Goal: Find specific page/section: Find specific page/section

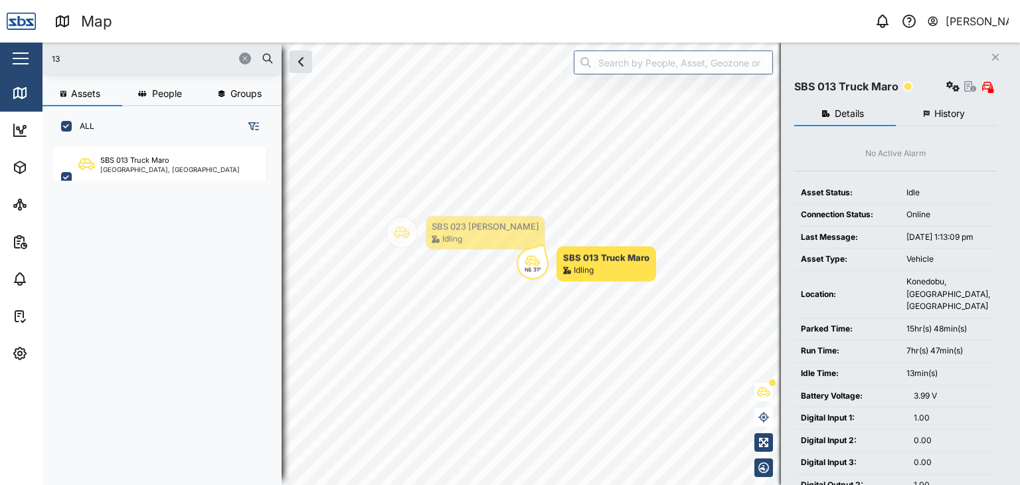
scroll to position [322, 207]
click at [21, 52] on div "Map 0 Vijay Kumar Close Map Dashboard Assets ATS Camera Generator Personnel Tan…" at bounding box center [510, 242] width 1020 height 485
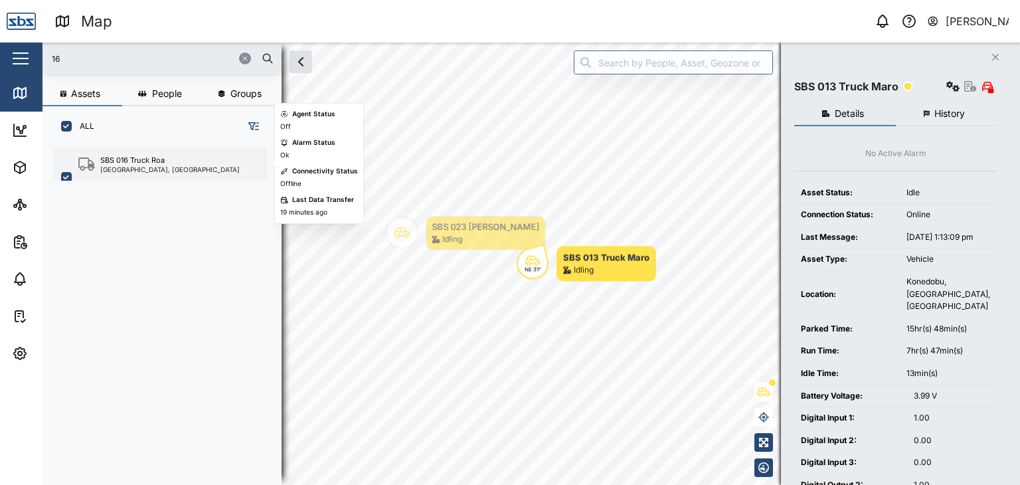
click at [165, 168] on div "[GEOGRAPHIC_DATA], [GEOGRAPHIC_DATA]" at bounding box center [169, 169] width 139 height 7
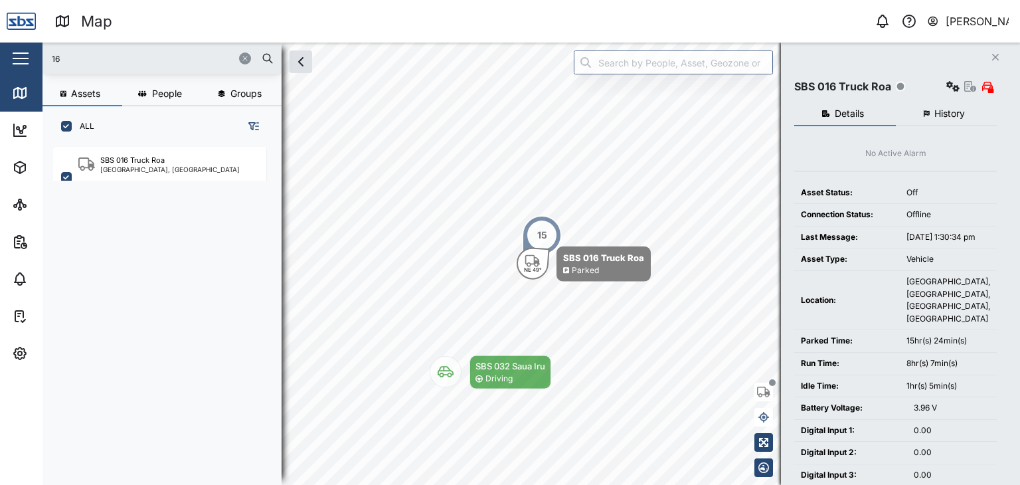
drag, startPoint x: 102, startPoint y: 46, endPoint x: 74, endPoint y: 48, distance: 28.0
click at [74, 48] on div "16" at bounding box center [162, 59] width 239 height 32
drag, startPoint x: 68, startPoint y: 58, endPoint x: 22, endPoint y: 58, distance: 45.8
click at [22, 58] on div "Map 0 Vijay Kumar Close Map Dashboard Assets ATS Camera Generator Personnel Tan…" at bounding box center [510, 242] width 1020 height 485
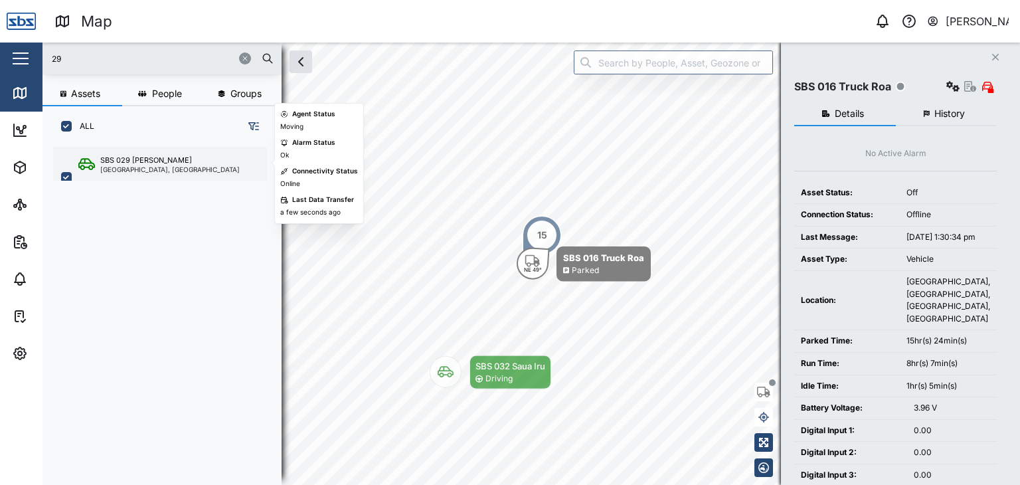
click at [145, 171] on div "[GEOGRAPHIC_DATA], [GEOGRAPHIC_DATA]" at bounding box center [169, 169] width 139 height 7
click at [157, 166] on div "[GEOGRAPHIC_DATA], [GEOGRAPHIC_DATA]" at bounding box center [169, 169] width 139 height 7
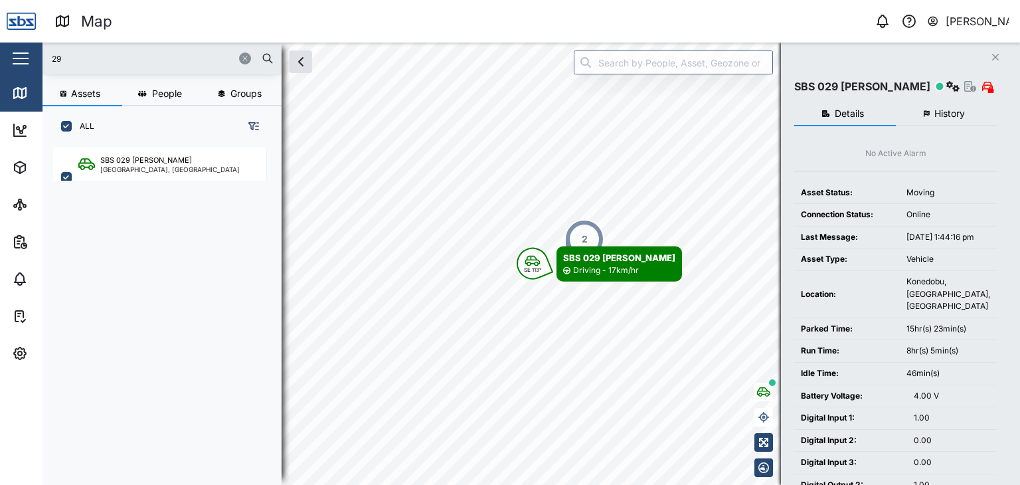
drag, startPoint x: 84, startPoint y: 61, endPoint x: 0, endPoint y: 64, distance: 84.4
click at [0, 64] on div "Map 0 Vijay Kumar Close Map Dashboard Assets ATS Camera Generator Personnel Tan…" at bounding box center [510, 242] width 1020 height 485
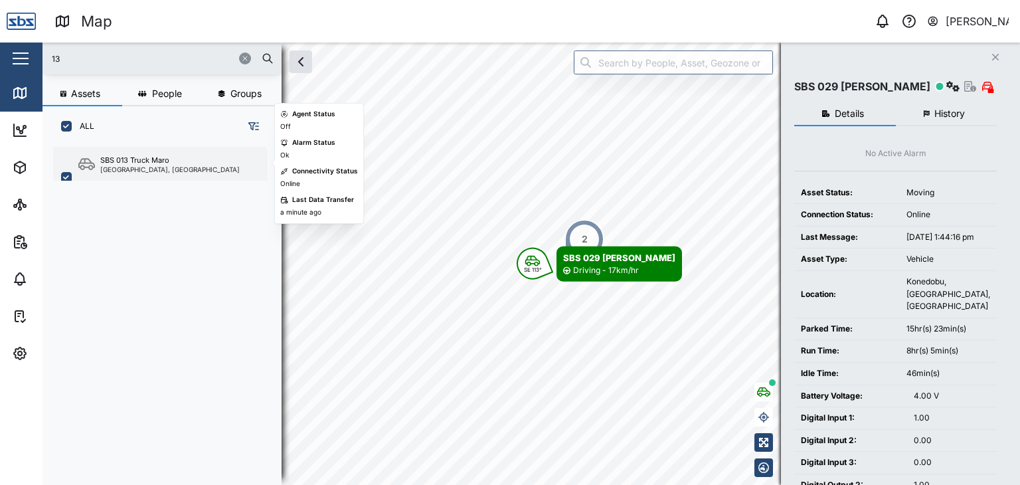
click at [136, 166] on div "[GEOGRAPHIC_DATA], [GEOGRAPHIC_DATA]" at bounding box center [169, 169] width 139 height 7
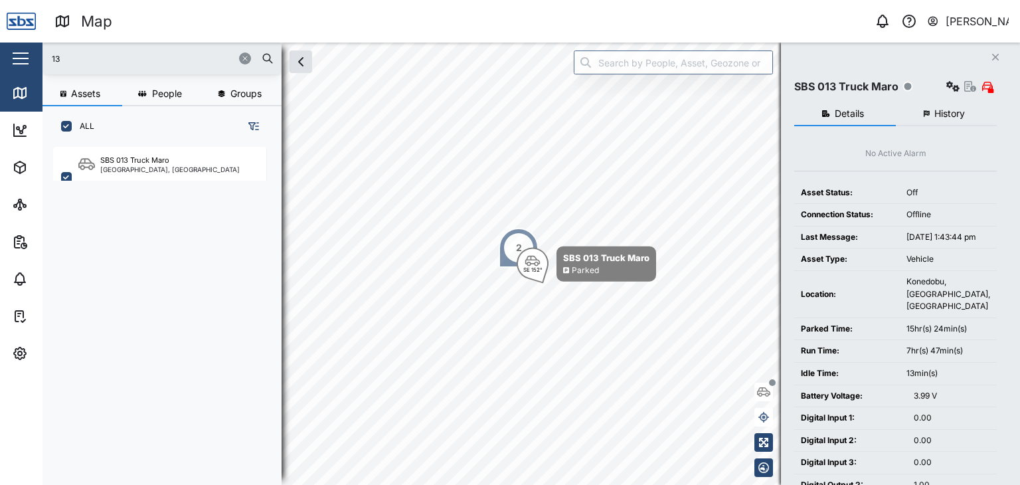
drag, startPoint x: 76, startPoint y: 56, endPoint x: 0, endPoint y: 56, distance: 75.7
click at [3, 56] on div "Map 0 Vijay Kumar Close Map Dashboard Assets ATS Camera Generator Personnel Tan…" at bounding box center [510, 242] width 1020 height 485
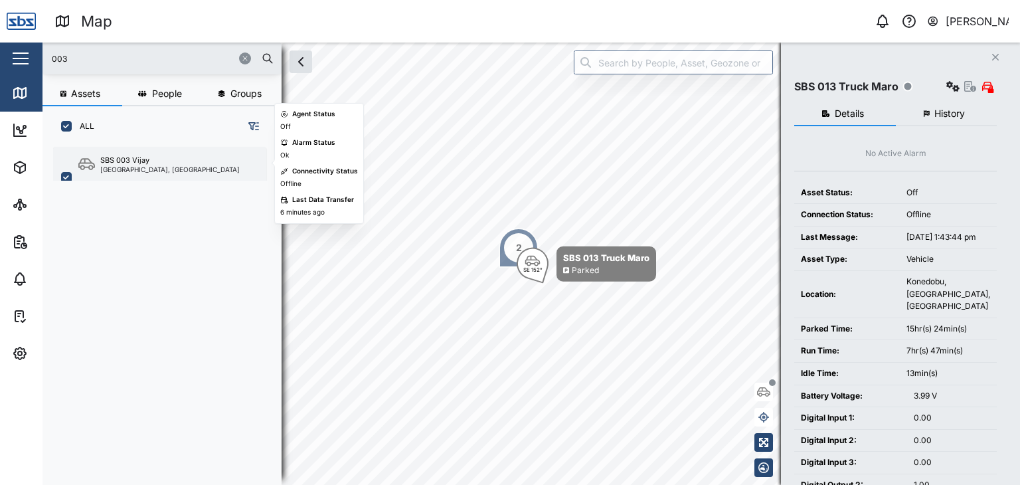
click at [161, 163] on div "SBS 003 Vijay" at bounding box center [169, 160] width 139 height 11
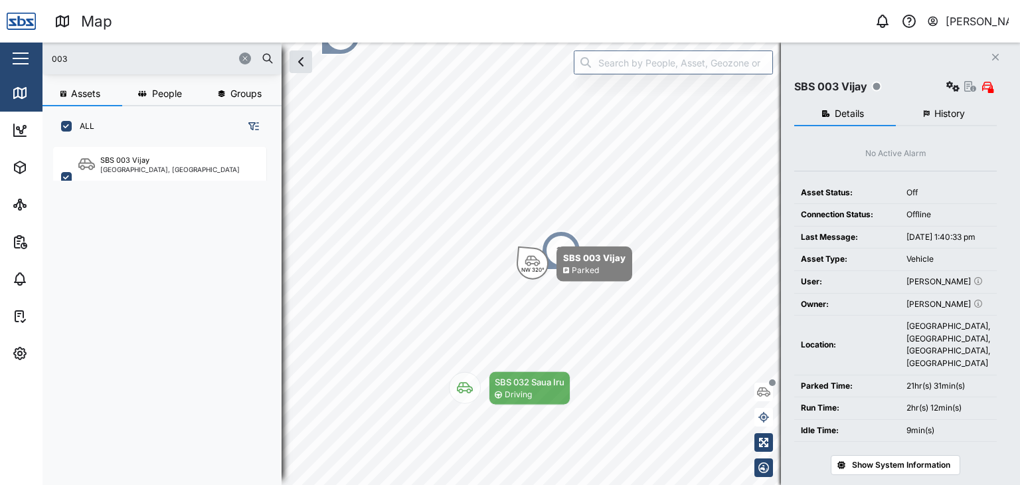
drag, startPoint x: 81, startPoint y: 46, endPoint x: 0, endPoint y: 54, distance: 81.4
click at [0, 54] on div "Map 0 Vijay Kumar Close Map Dashboard Assets ATS Camera Generator Personnel Tan…" at bounding box center [510, 242] width 1020 height 485
drag, startPoint x: 45, startPoint y: 57, endPoint x: 4, endPoint y: 55, distance: 40.6
click at [4, 55] on div "Map 0 Vijay Kumar Close Map Dashboard Assets ATS Camera Generator Personnel Tan…" at bounding box center [510, 242] width 1020 height 485
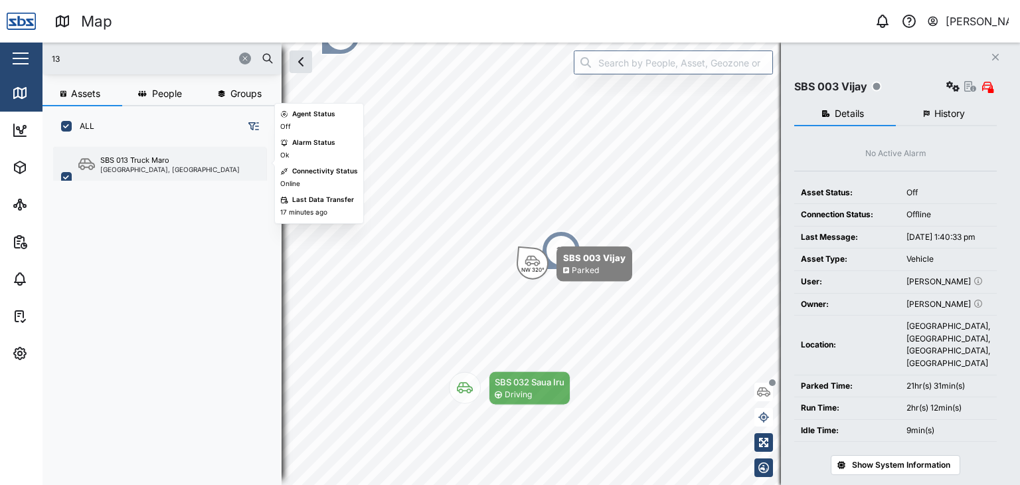
click at [138, 171] on div "[GEOGRAPHIC_DATA], [GEOGRAPHIC_DATA]" at bounding box center [169, 169] width 139 height 7
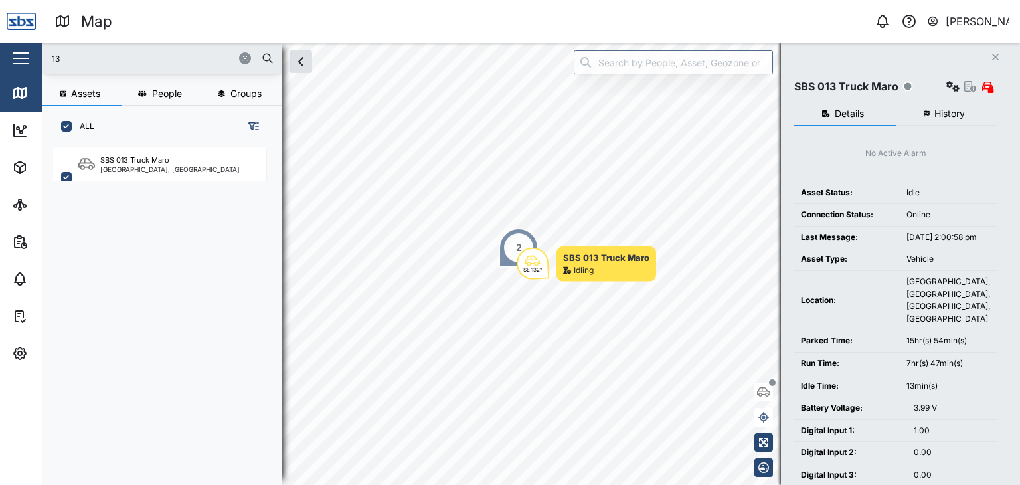
drag, startPoint x: 64, startPoint y: 64, endPoint x: 5, endPoint y: 66, distance: 58.5
click at [5, 66] on div "Map 0 Vijay Kumar Close Map Dashboard Assets ATS Camera Generator Personnel Tan…" at bounding box center [510, 242] width 1020 height 485
type input "16"
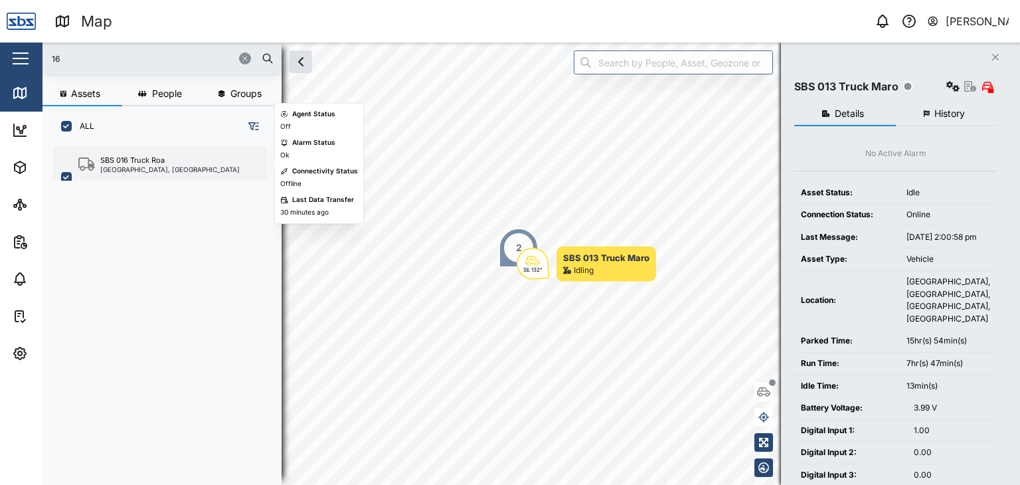
click at [143, 171] on div "[GEOGRAPHIC_DATA], [GEOGRAPHIC_DATA]" at bounding box center [169, 169] width 139 height 7
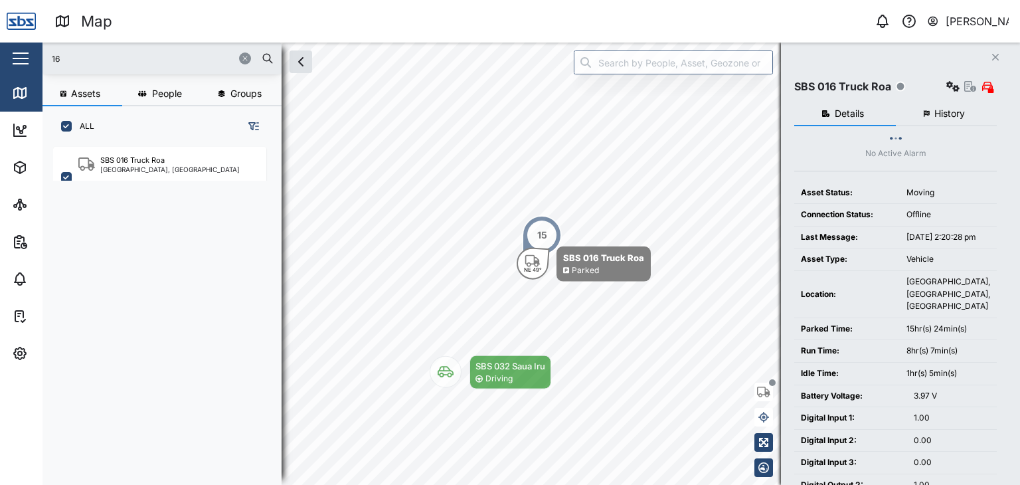
click at [75, 61] on input "16" at bounding box center [161, 58] width 223 height 20
click at [68, 59] on input "16" at bounding box center [161, 58] width 223 height 20
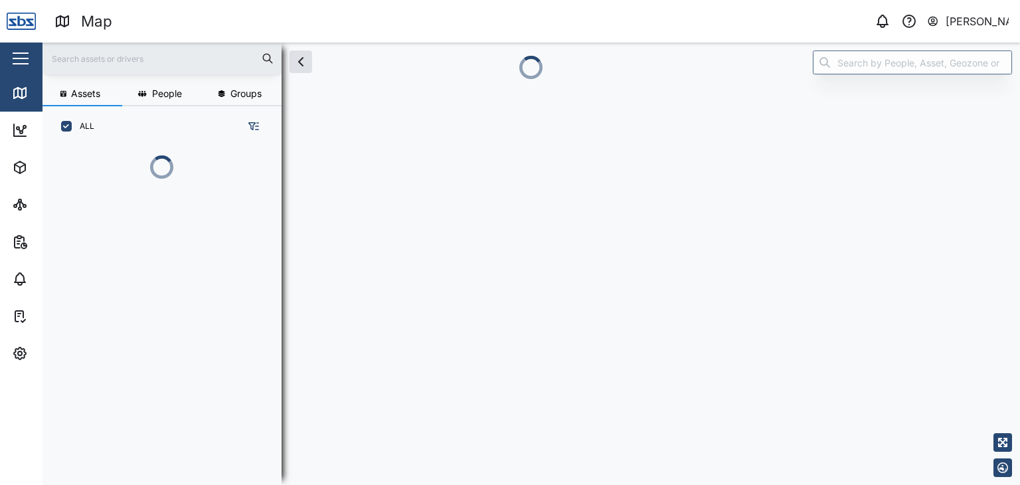
scroll to position [264, 207]
click at [100, 49] on input "text" at bounding box center [161, 58] width 223 height 20
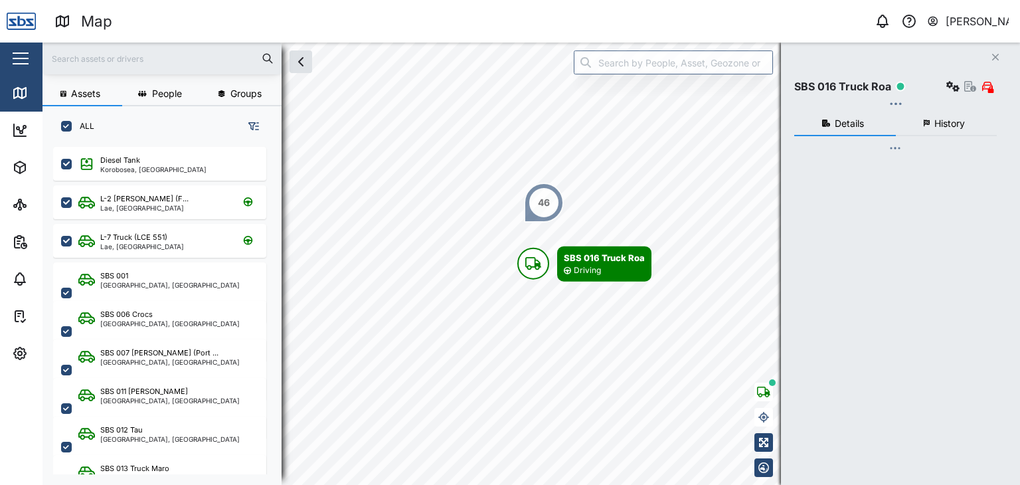
scroll to position [322, 207]
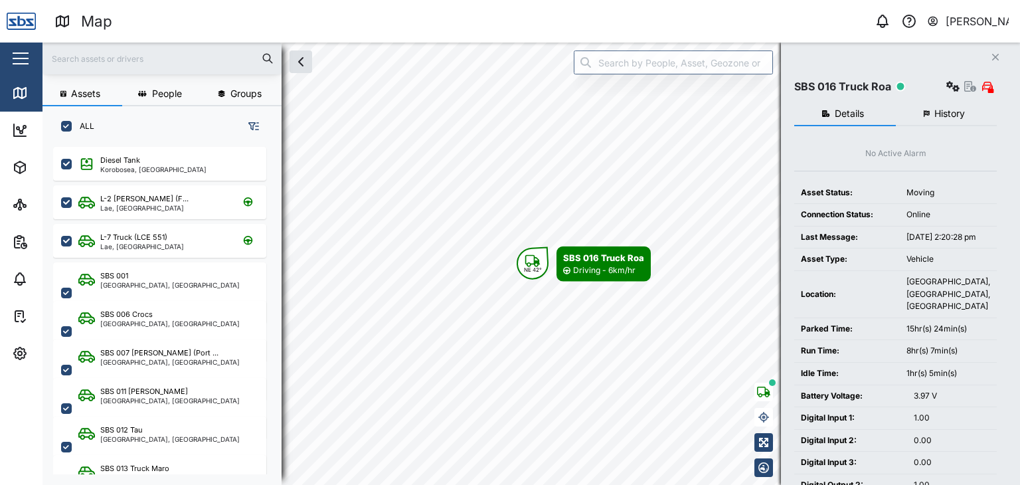
click at [77, 54] on input "text" at bounding box center [161, 58] width 223 height 20
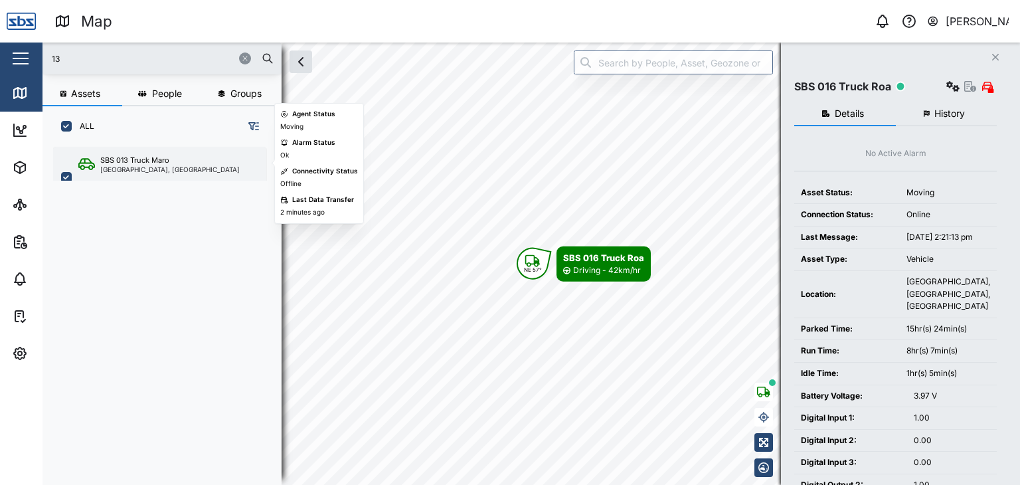
click at [157, 171] on div "[GEOGRAPHIC_DATA], [GEOGRAPHIC_DATA]" at bounding box center [169, 169] width 139 height 7
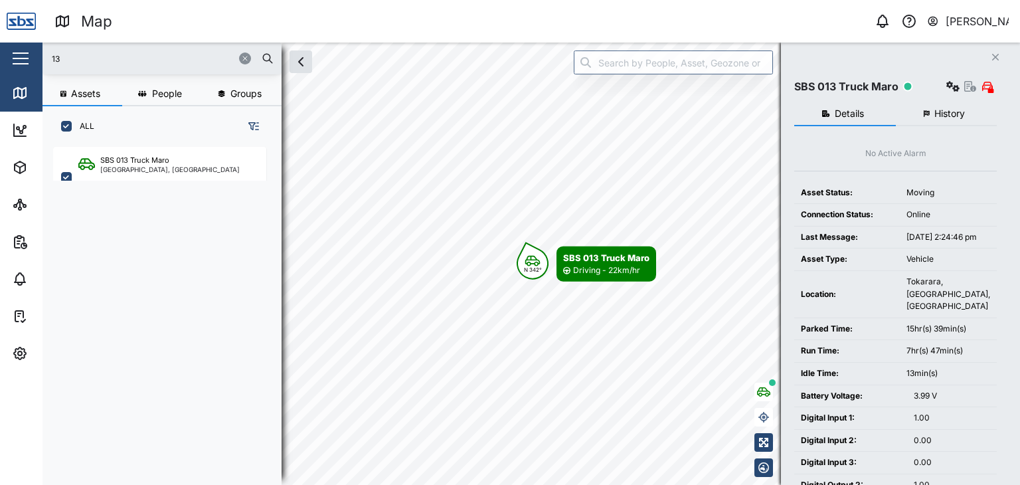
drag, startPoint x: 64, startPoint y: 67, endPoint x: 31, endPoint y: 68, distance: 33.2
click at [31, 68] on div "Map 0 Vijay Kumar Close Map Dashboard Assets ATS Camera Generator Personnel Tan…" at bounding box center [510, 242] width 1020 height 485
type input "32"
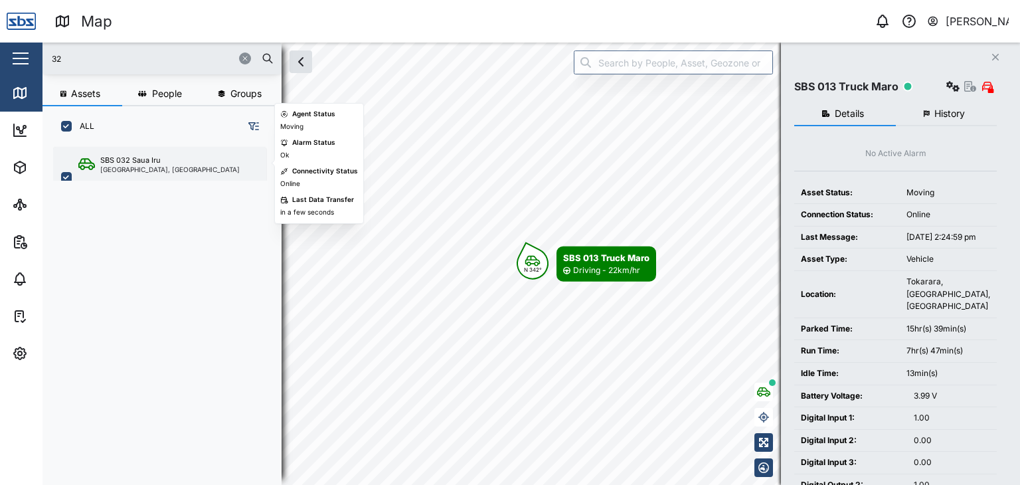
click at [153, 155] on div "SBS 032 Saua Iru" at bounding box center [130, 160] width 60 height 11
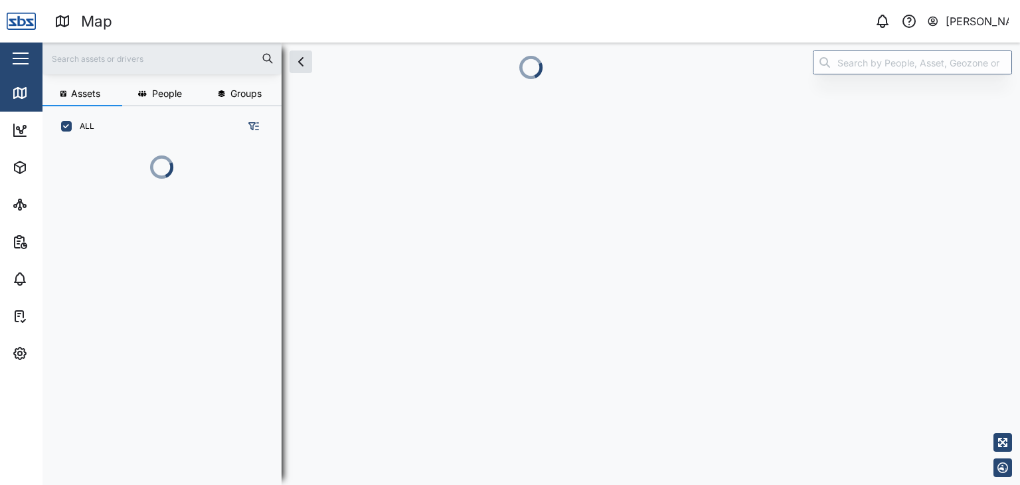
scroll to position [264, 207]
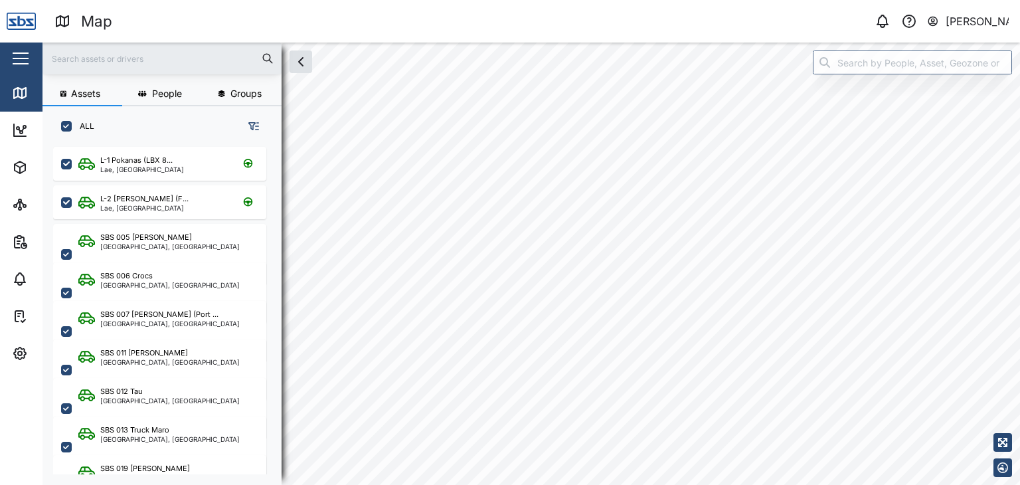
scroll to position [322, 207]
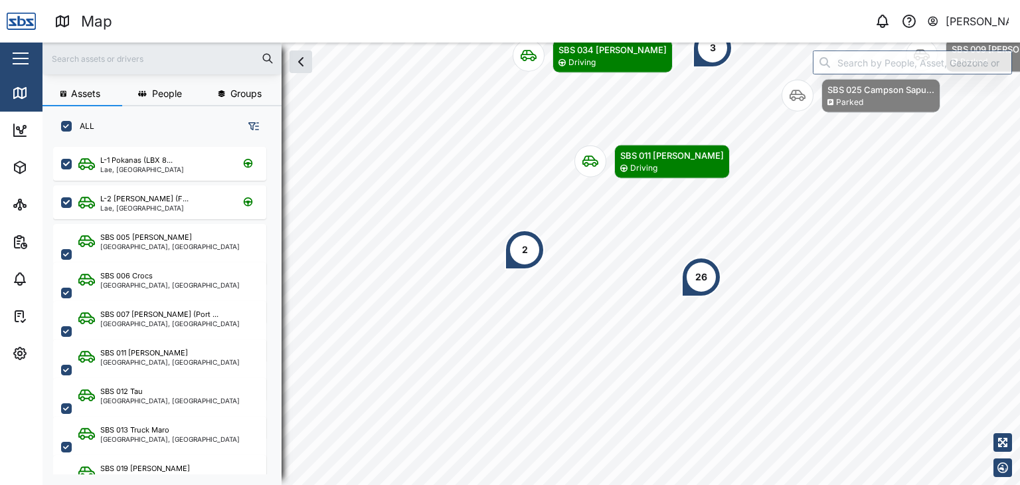
click at [77, 46] on div at bounding box center [162, 59] width 239 height 32
click at [64, 64] on input "text" at bounding box center [161, 58] width 223 height 20
type input "30"
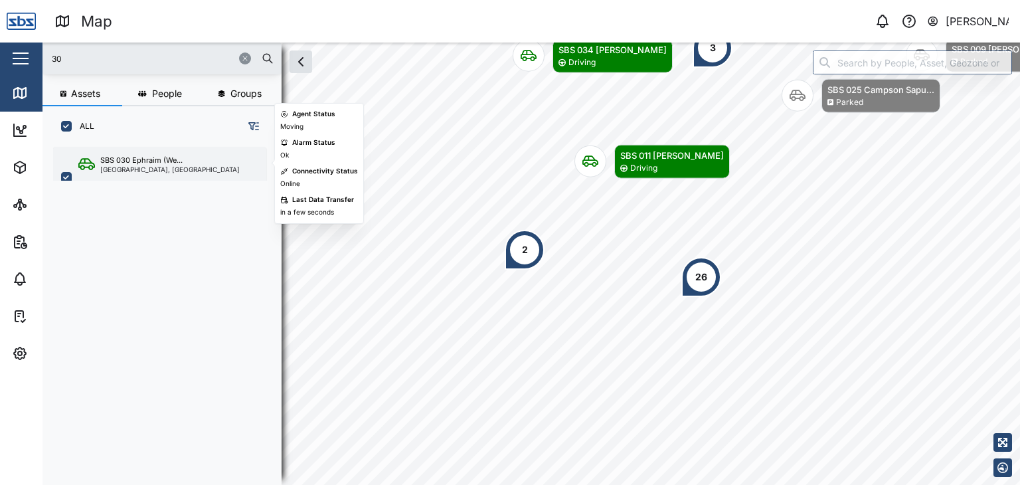
click at [136, 173] on div "SBS 030 Ephraim (We... Port Moresby, Southern Region" at bounding box center [159, 177] width 213 height 61
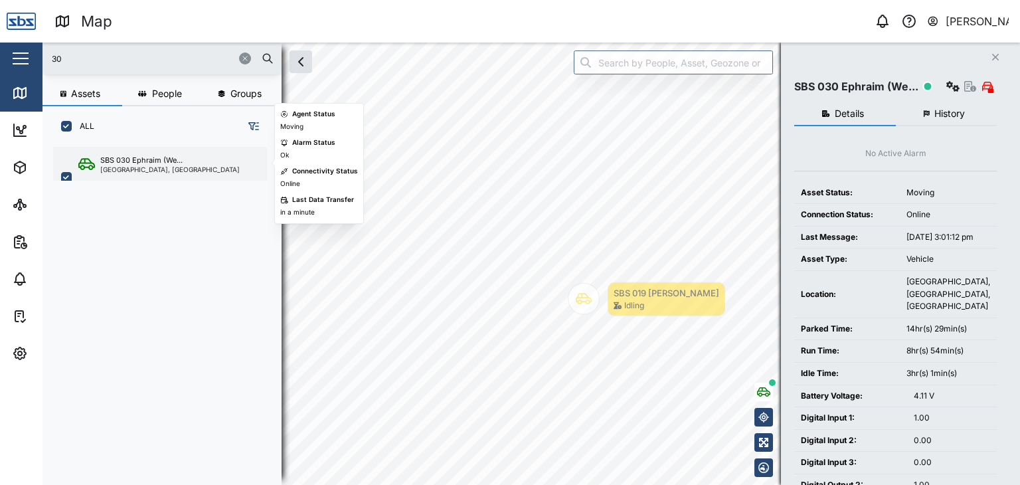
click at [141, 166] on div "[GEOGRAPHIC_DATA], [GEOGRAPHIC_DATA]" at bounding box center [169, 169] width 139 height 7
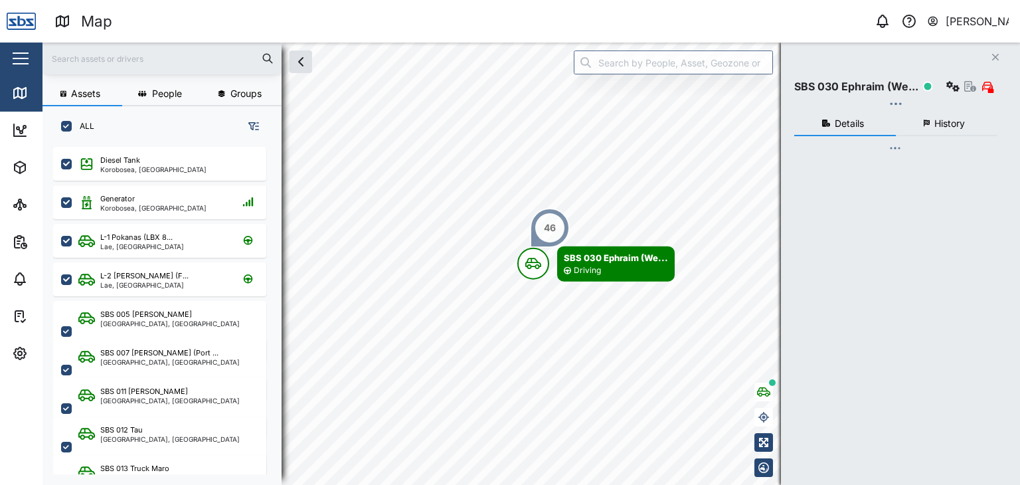
scroll to position [322, 207]
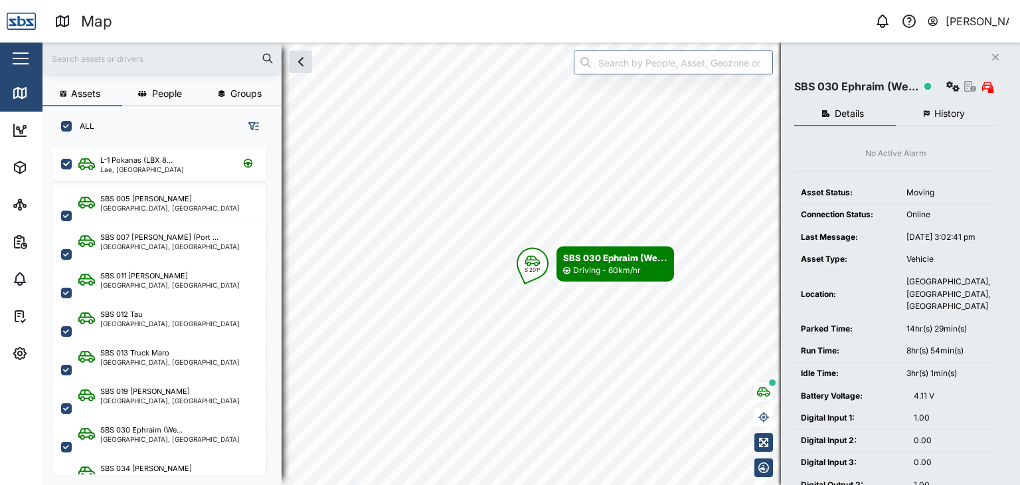
click at [72, 64] on input "text" at bounding box center [161, 58] width 223 height 20
type input "13"
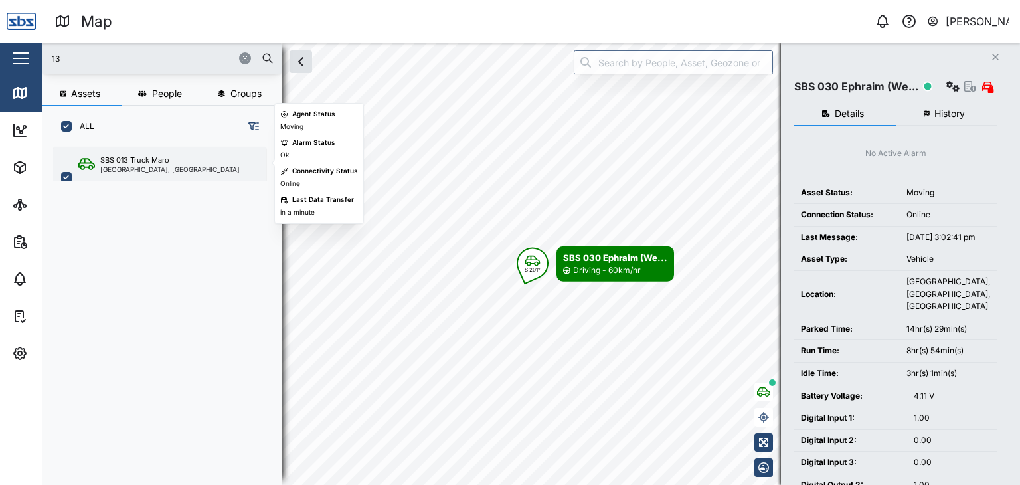
click at [143, 159] on div "SBS 013 Truck Maro" at bounding box center [134, 160] width 69 height 11
